Goal: Information Seeking & Learning: Learn about a topic

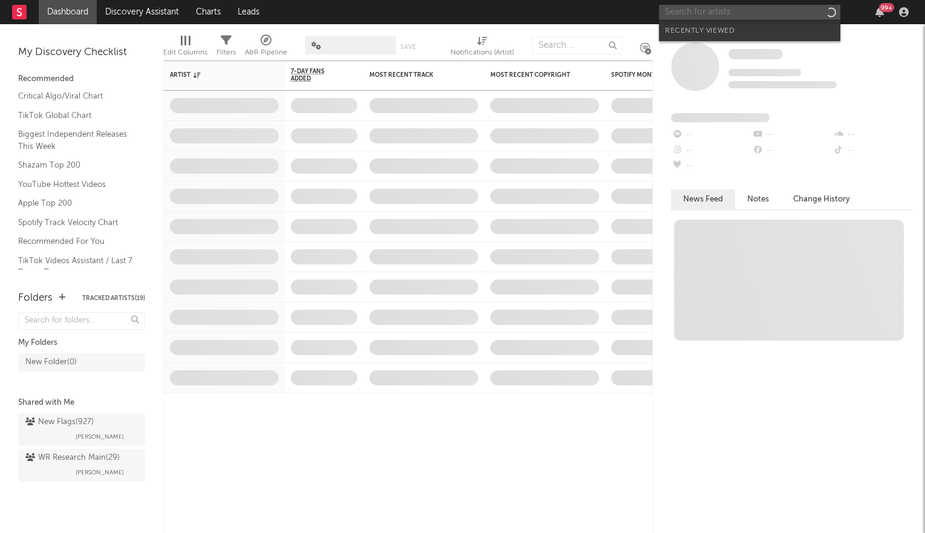
click at [764, 13] on input "text" at bounding box center [749, 12] width 181 height 15
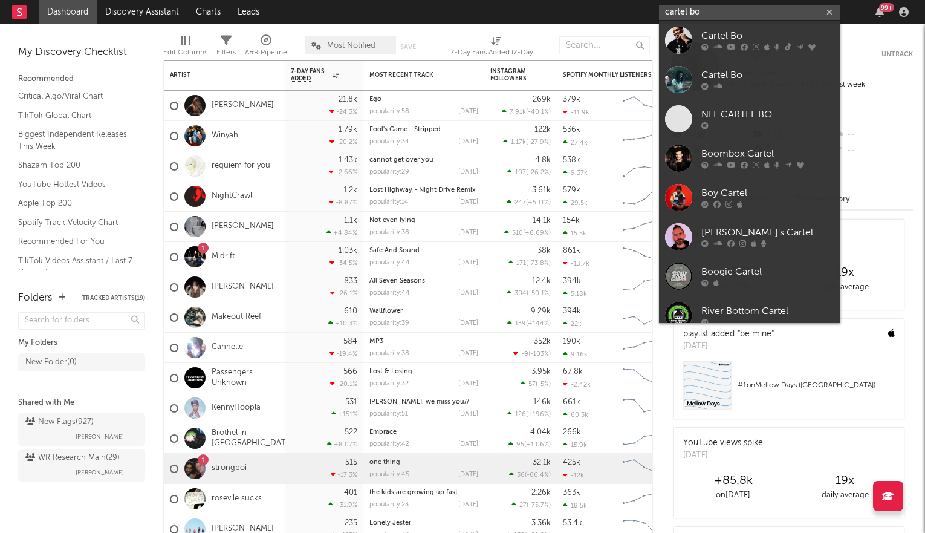
type input "cartel bo"
click at [731, 32] on div "Cartel Bo" at bounding box center [768, 36] width 133 height 15
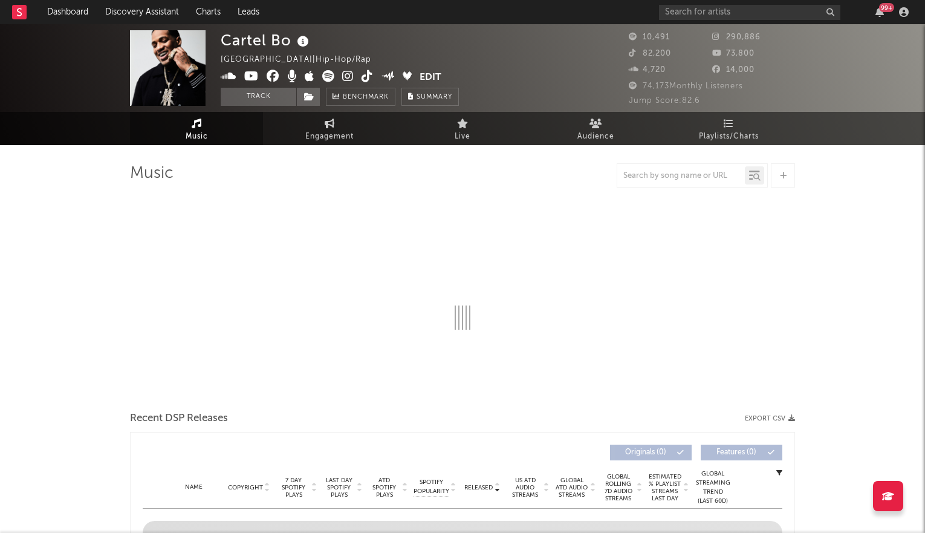
select select "6m"
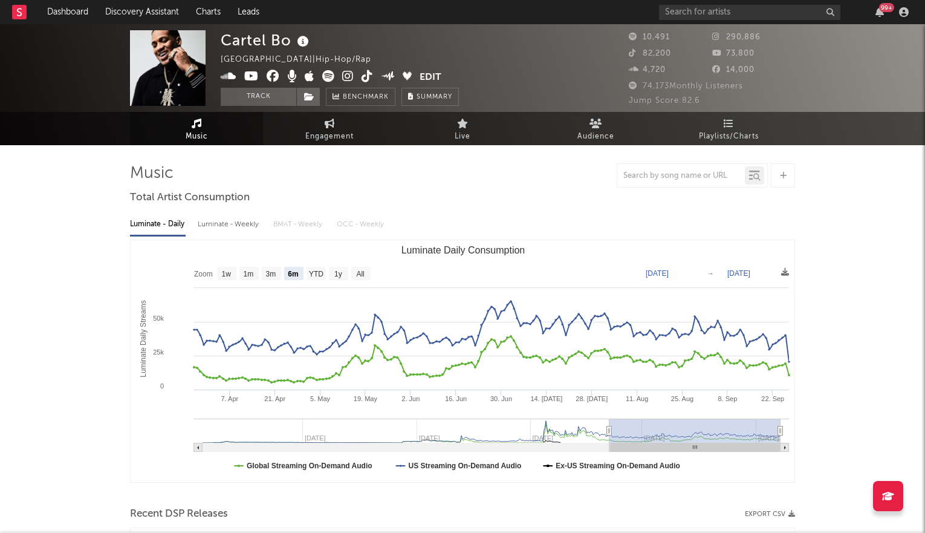
click at [348, 74] on icon at bounding box center [347, 76] width 11 height 12
